Goal: Transaction & Acquisition: Purchase product/service

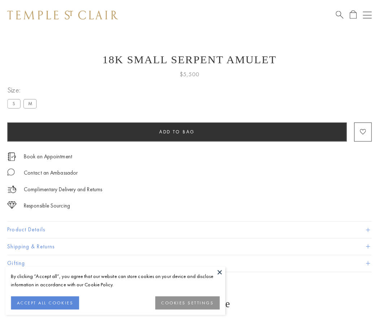
scroll to position [3, 0]
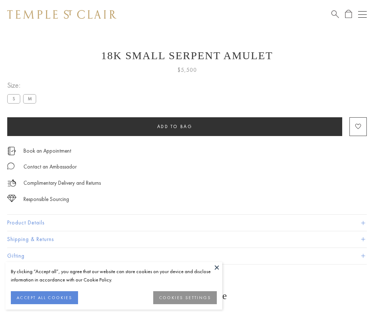
click at [174, 126] on span "Add to bag" at bounding box center [174, 127] width 35 height 6
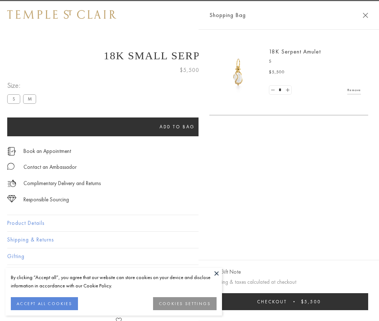
click at [368, 301] on button "Checkout $5,500" at bounding box center [289, 301] width 159 height 17
